Goal: Task Accomplishment & Management: Manage account settings

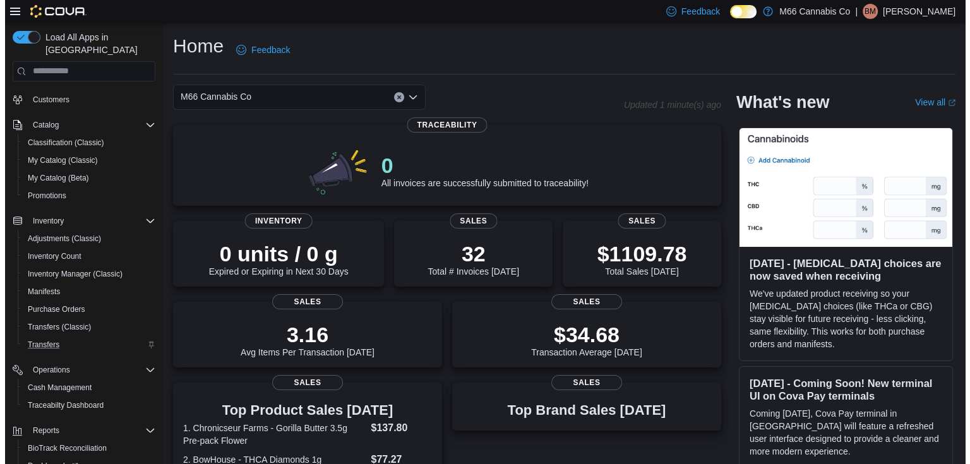
scroll to position [83, 0]
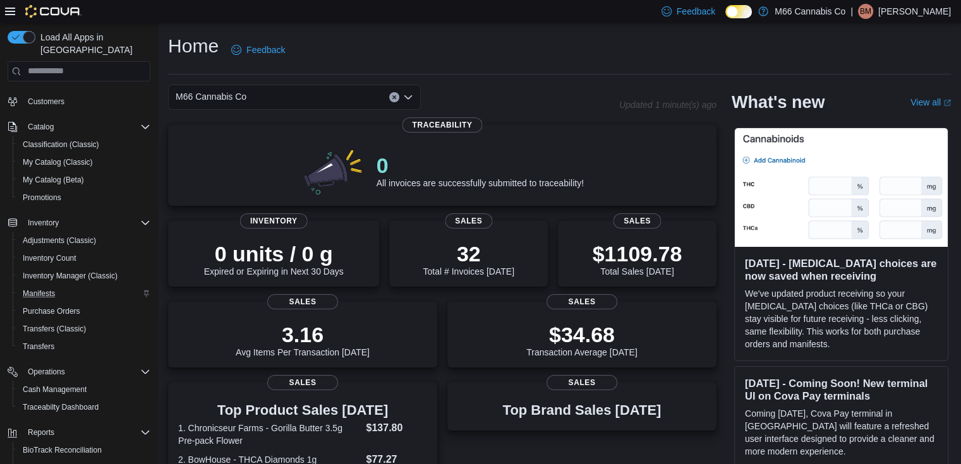
click at [66, 286] on div "Manifests" at bounding box center [84, 293] width 133 height 15
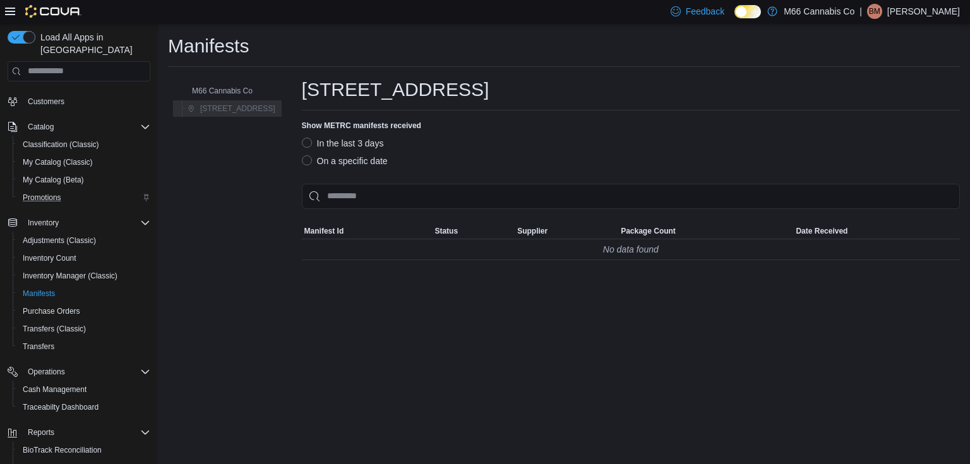
click at [66, 190] on div "Promotions" at bounding box center [84, 197] width 133 height 15
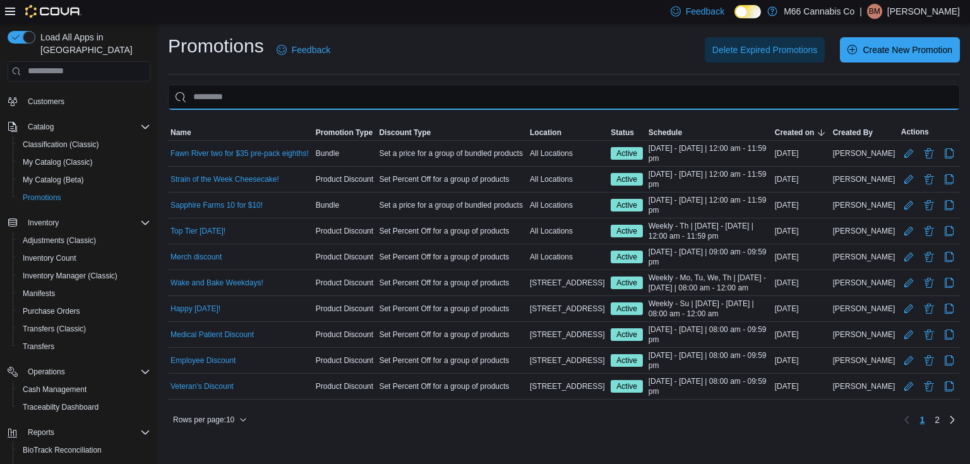
click at [220, 85] on input "This is a search bar. As you type, the results lower in the page will automatic…" at bounding box center [564, 97] width 792 height 25
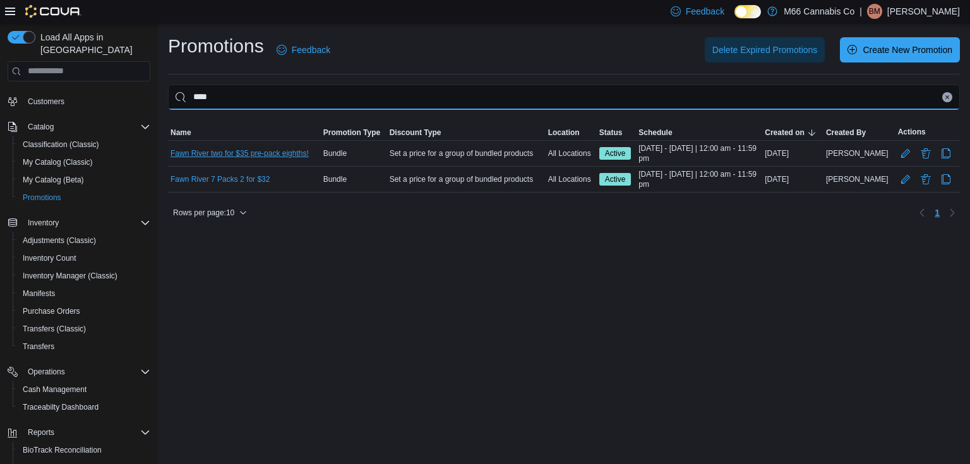
type input "****"
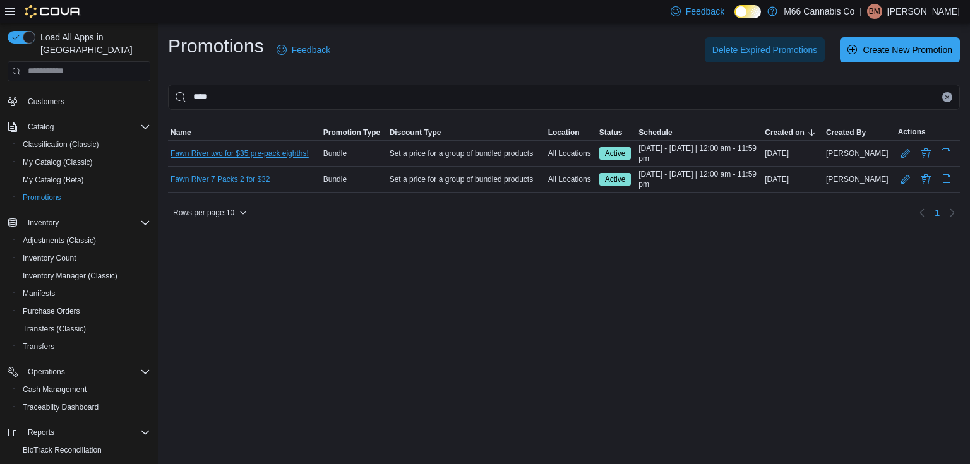
click at [218, 155] on link "Fawn River two for $35 pre-pack eighths!" at bounding box center [240, 153] width 138 height 10
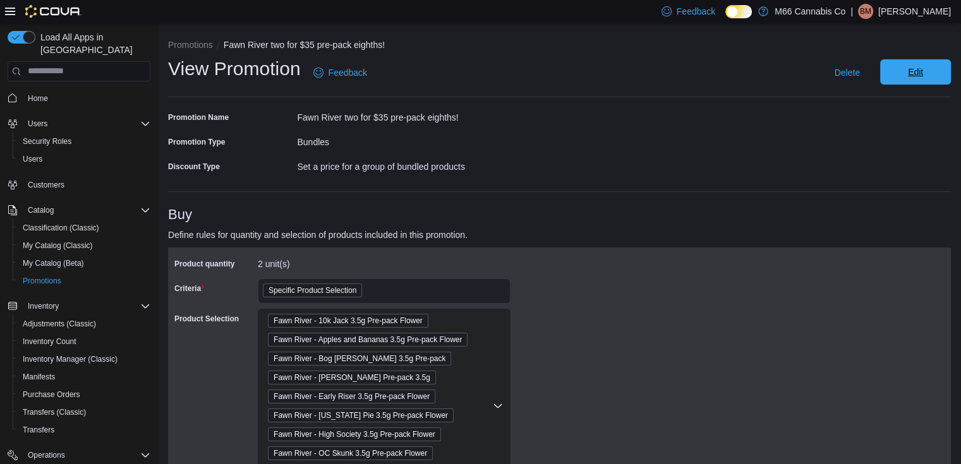
click at [911, 71] on span "Edit" at bounding box center [915, 71] width 56 height 25
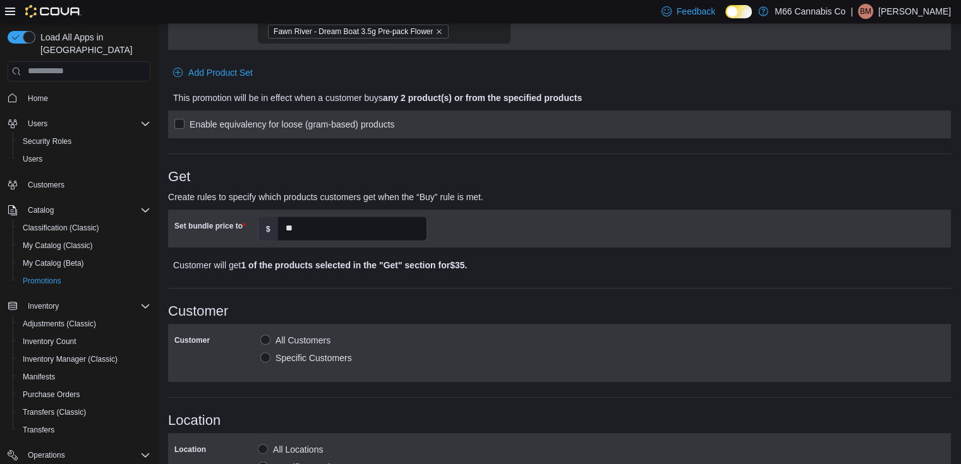
scroll to position [750, 0]
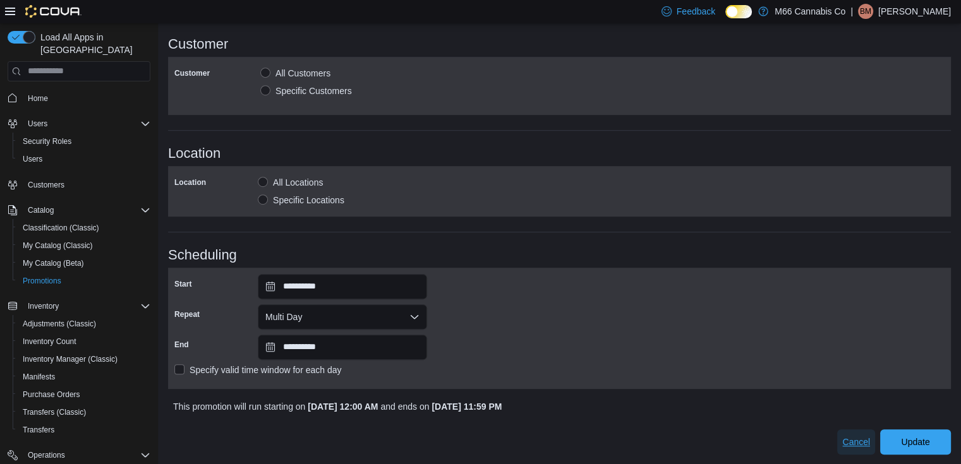
click at [870, 434] on span "Cancel" at bounding box center [856, 441] width 28 height 25
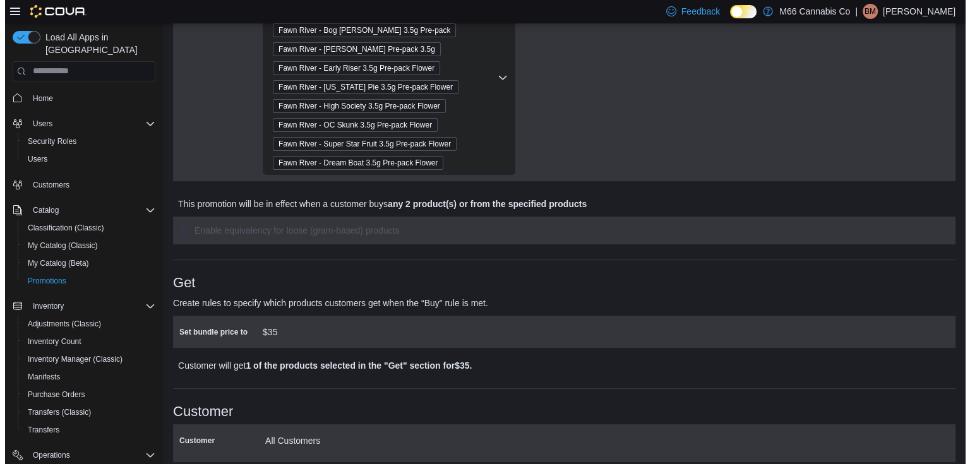
scroll to position [0, 0]
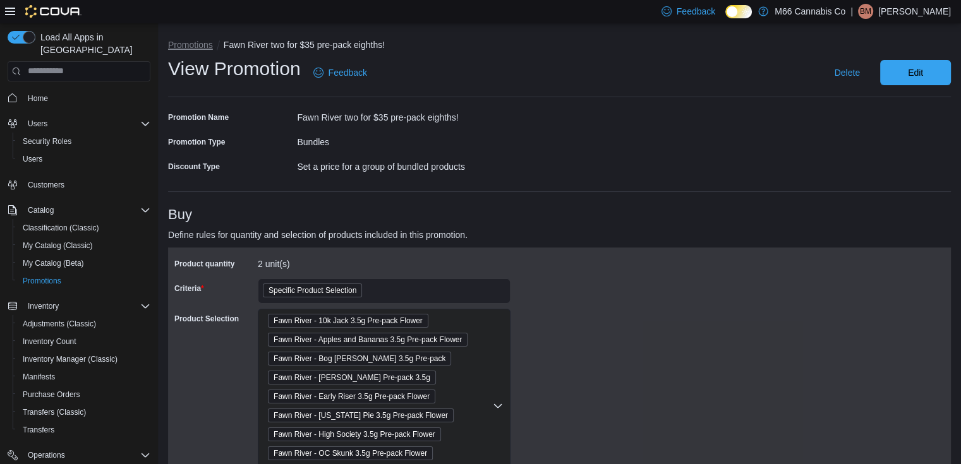
click at [190, 40] on button "Promotions" at bounding box center [190, 45] width 45 height 10
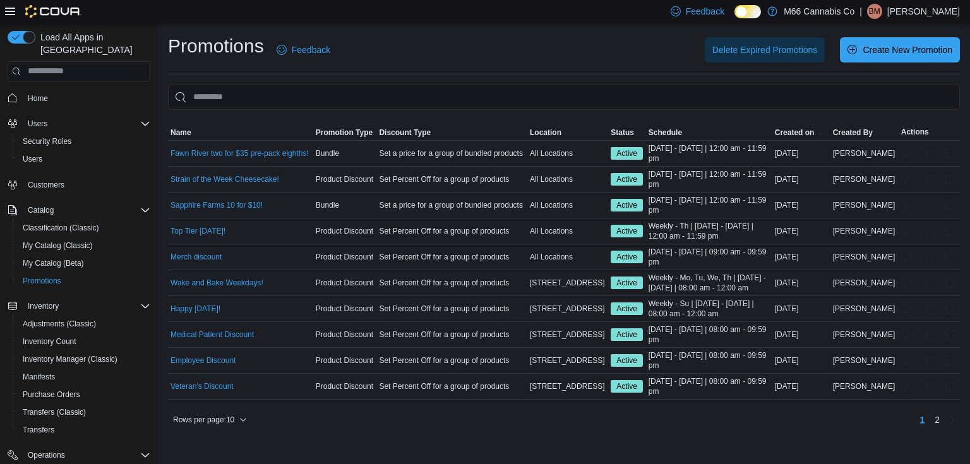
click at [444, 48] on div "Delete Expired Promotions Create New Promotion" at bounding box center [652, 49] width 615 height 25
